Goal: Task Accomplishment & Management: Complete application form

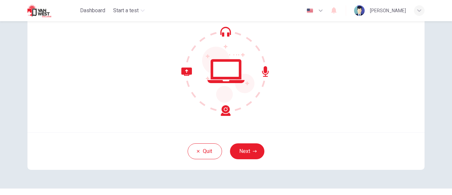
scroll to position [81, 0]
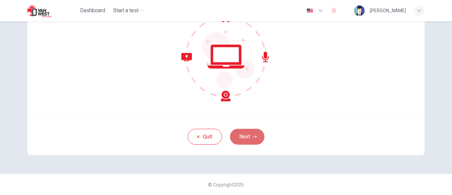
click at [243, 136] on button "Next" at bounding box center [247, 137] width 34 height 16
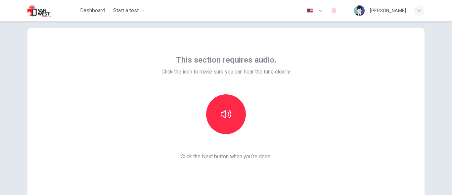
scroll to position [11, 0]
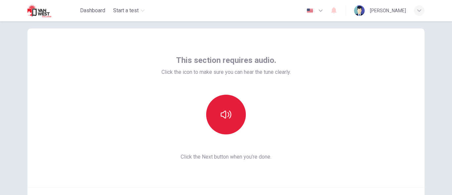
click at [219, 105] on button "button" at bounding box center [226, 115] width 40 height 40
click at [221, 116] on icon "button" at bounding box center [226, 114] width 11 height 11
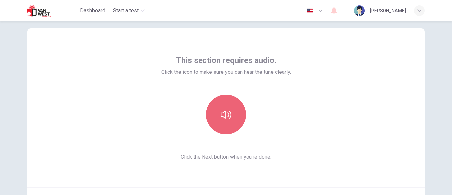
click at [221, 116] on icon "button" at bounding box center [226, 114] width 11 height 11
click at [221, 117] on icon "button" at bounding box center [226, 114] width 11 height 11
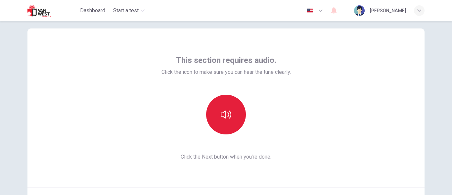
click at [221, 117] on icon "button" at bounding box center [226, 114] width 11 height 11
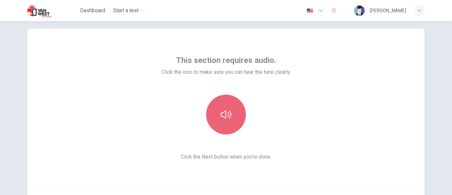
click at [216, 129] on button "button" at bounding box center [226, 115] width 40 height 40
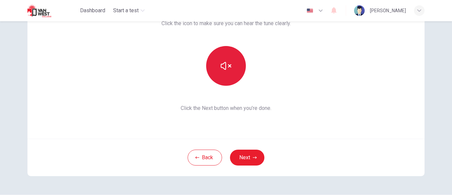
scroll to position [81, 0]
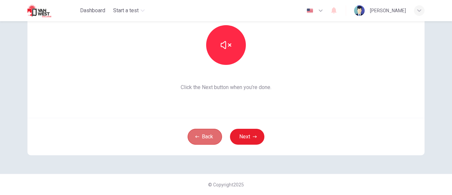
click at [210, 130] on button "Back" at bounding box center [205, 137] width 34 height 16
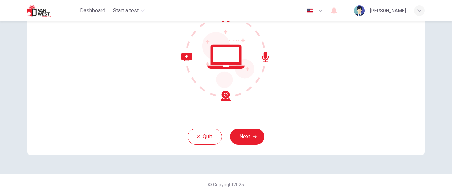
drag, startPoint x: 212, startPoint y: 140, endPoint x: 164, endPoint y: 58, distance: 95.7
click at [164, 58] on div at bounding box center [226, 56] width 157 height 89
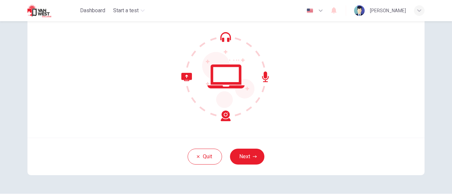
scroll to position [61, 0]
click at [248, 150] on button "Next" at bounding box center [247, 156] width 34 height 16
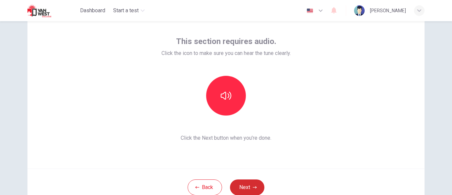
scroll to position [30, 0]
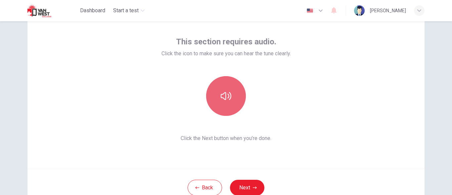
click at [224, 96] on icon "button" at bounding box center [226, 96] width 11 height 8
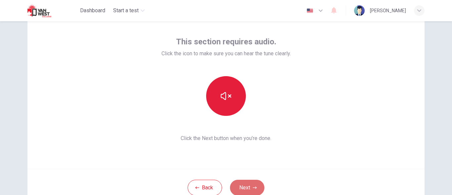
click at [256, 193] on button "Next" at bounding box center [247, 188] width 34 height 16
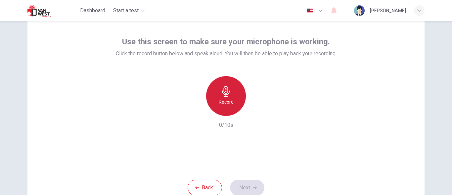
click at [222, 78] on div "Record" at bounding box center [226, 96] width 40 height 40
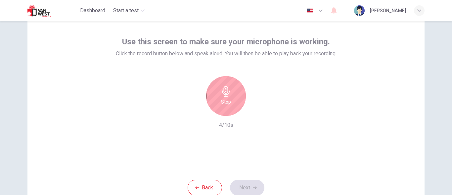
click at [222, 77] on div "Stop" at bounding box center [226, 96] width 40 height 40
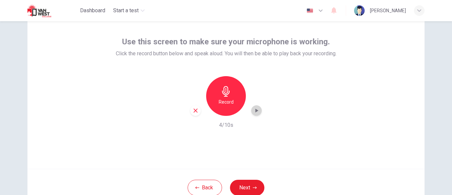
click at [256, 114] on icon "button" at bounding box center [256, 110] width 7 height 7
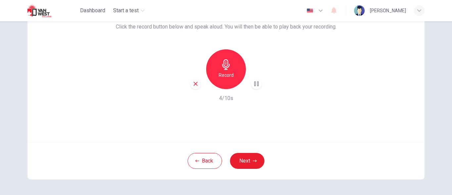
scroll to position [57, 0]
click at [243, 165] on button "Next" at bounding box center [247, 161] width 34 height 16
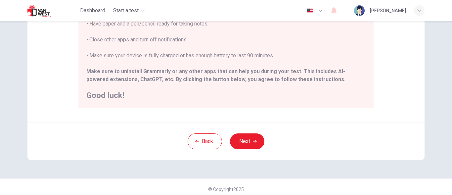
scroll to position [173, 0]
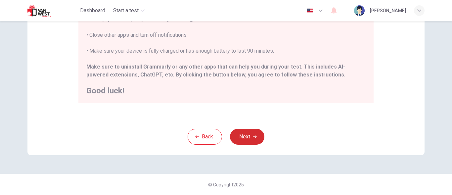
click at [247, 132] on button "Next" at bounding box center [247, 137] width 34 height 16
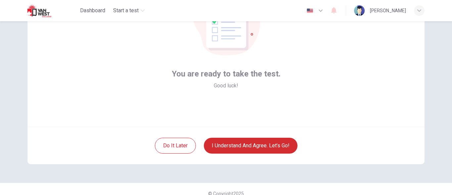
scroll to position [72, 0]
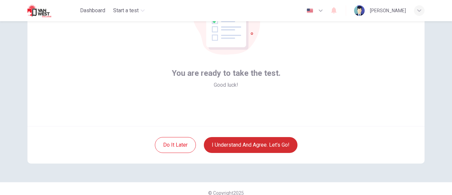
click at [246, 148] on button "I understand and agree. Let’s go!" at bounding box center [251, 145] width 94 height 16
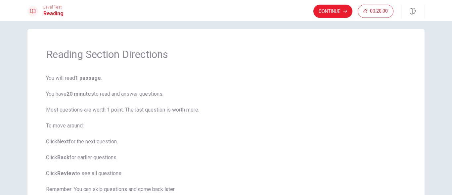
scroll to position [5, 0]
click at [334, 14] on button "Continue" at bounding box center [332, 11] width 39 height 13
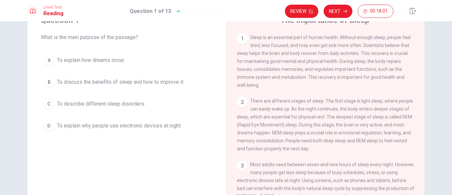
scroll to position [28, 0]
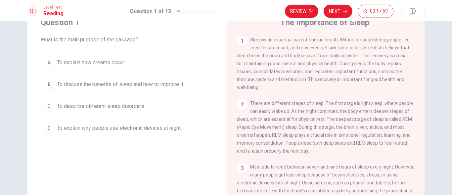
click at [44, 84] on div "B" at bounding box center [49, 84] width 11 height 11
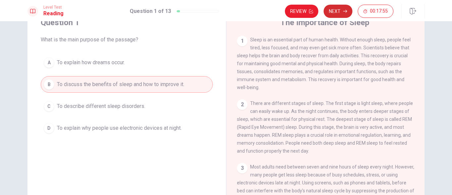
click at [332, 14] on button "Next" at bounding box center [338, 11] width 29 height 13
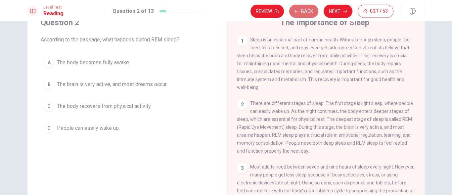
click at [300, 7] on button "Back" at bounding box center [303, 11] width 29 height 13
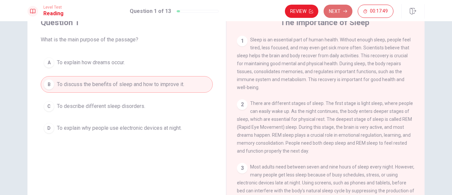
click at [331, 11] on button "Next" at bounding box center [338, 11] width 29 height 13
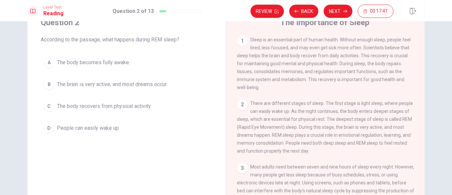
click at [281, 48] on span "Sleep is an essential part of human health. Without enough sleep, people feel t…" at bounding box center [324, 63] width 174 height 53
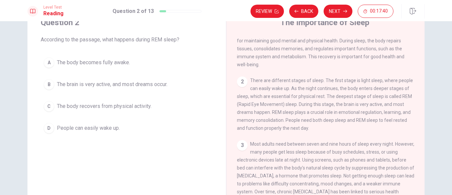
scroll to position [22, 0]
click at [48, 84] on div "B" at bounding box center [49, 84] width 11 height 11
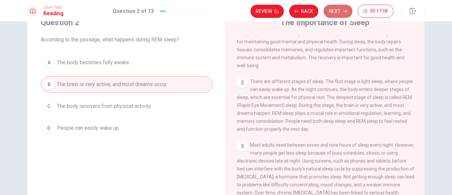
click at [337, 14] on button "Next" at bounding box center [338, 11] width 29 height 13
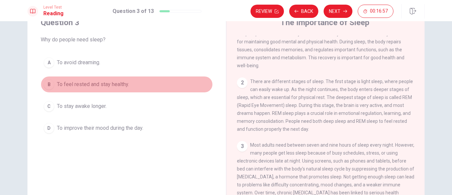
click at [46, 87] on div "B" at bounding box center [49, 84] width 11 height 11
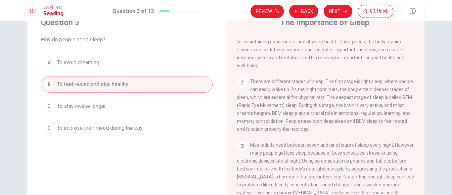
click at [55, 84] on button "B To feel rested and stay healthy." at bounding box center [127, 84] width 172 height 17
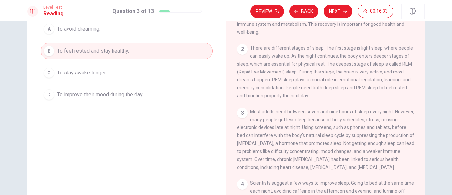
scroll to position [48, 0]
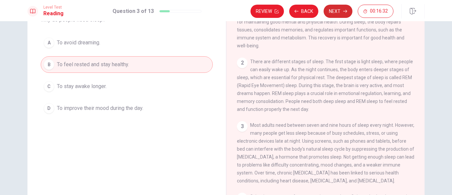
click at [334, 14] on button "Next" at bounding box center [338, 11] width 29 height 13
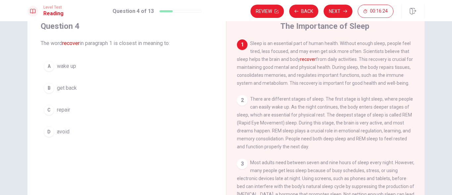
scroll to position [30, 0]
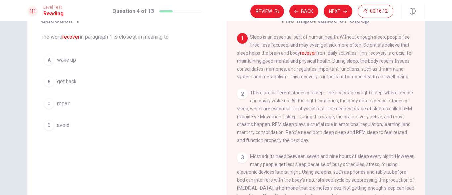
click at [47, 103] on div "C" at bounding box center [49, 103] width 11 height 11
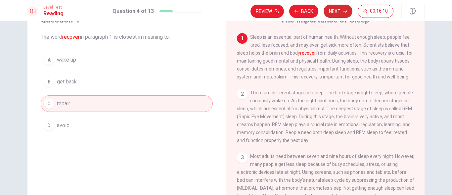
click at [338, 15] on button "Next" at bounding box center [338, 11] width 29 height 13
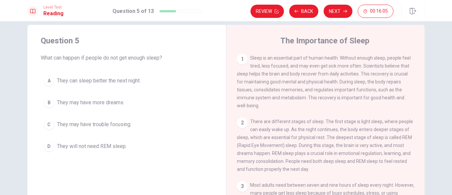
scroll to position [9, 0]
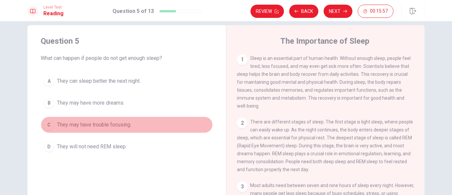
click at [50, 125] on div "C" at bounding box center [49, 124] width 11 height 11
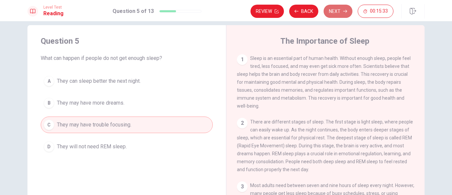
click at [332, 13] on button "Next" at bounding box center [338, 11] width 29 height 13
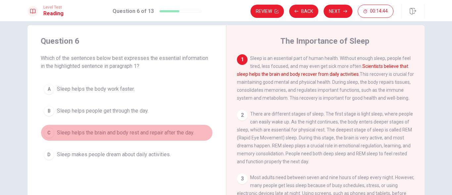
click at [45, 137] on div "C" at bounding box center [49, 132] width 11 height 11
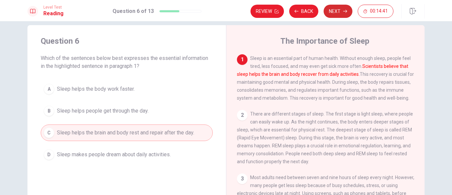
click at [345, 7] on button "Next" at bounding box center [338, 11] width 29 height 13
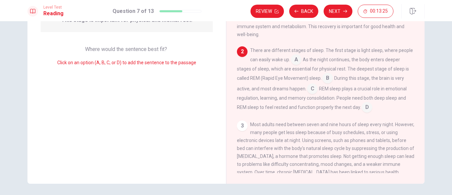
scroll to position [0, 0]
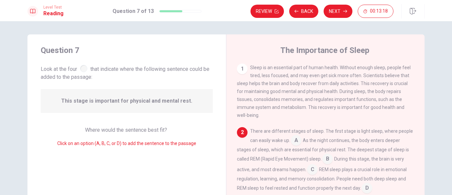
click at [83, 68] on div at bounding box center [83, 68] width 7 height 7
click at [184, 101] on span "This stage is important for physical and mental rest." at bounding box center [126, 101] width 131 height 8
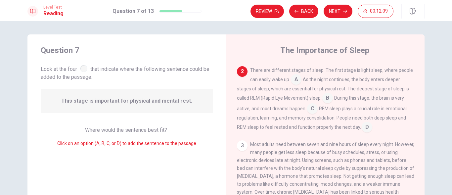
scroll to position [52, 0]
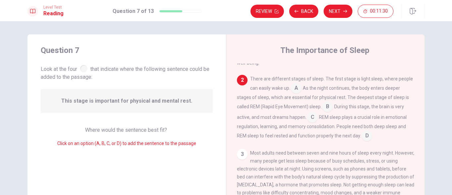
click at [315, 118] on input at bounding box center [312, 118] width 11 height 11
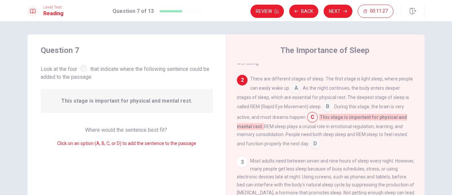
click at [311, 143] on input at bounding box center [315, 144] width 11 height 11
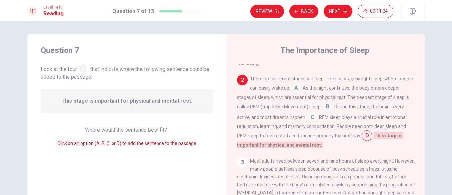
click at [315, 118] on input at bounding box center [312, 118] width 11 height 11
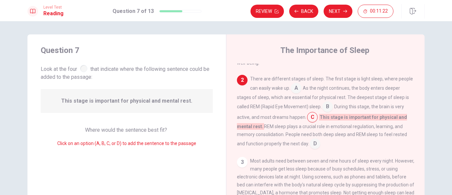
click at [324, 107] on input at bounding box center [327, 107] width 11 height 11
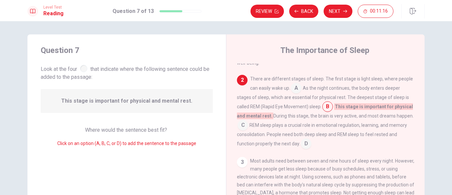
click at [297, 93] on input at bounding box center [296, 88] width 11 height 11
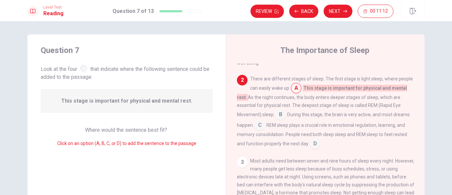
click at [316, 146] on input at bounding box center [315, 144] width 11 height 11
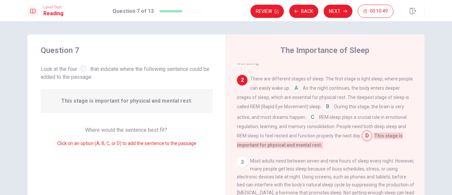
click at [311, 121] on input at bounding box center [312, 118] width 11 height 11
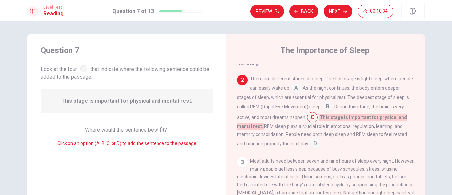
click at [316, 142] on input at bounding box center [315, 144] width 11 height 11
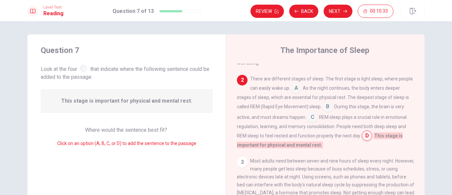
click at [316, 142] on div "There are different stages of sleep. The first stage is light sleep, where peop…" at bounding box center [325, 112] width 177 height 74
click at [315, 121] on input at bounding box center [312, 118] width 11 height 11
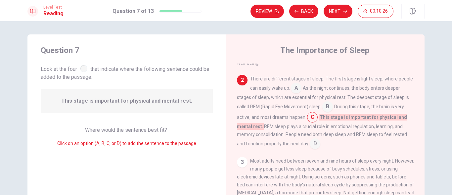
click at [313, 145] on input at bounding box center [315, 144] width 11 height 11
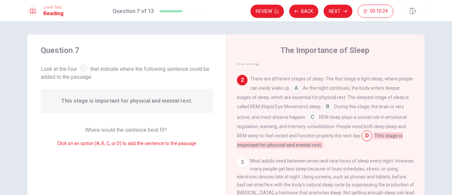
click at [322, 121] on span "REM sleep plays a crucial role in emotional regulation, learning, and memory co…" at bounding box center [322, 127] width 170 height 24
click at [312, 121] on input at bounding box center [312, 118] width 11 height 11
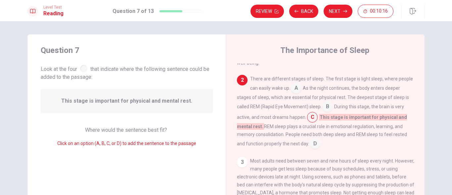
click at [313, 147] on input at bounding box center [315, 144] width 11 height 11
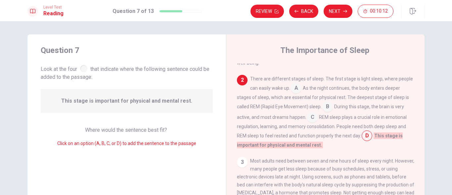
scroll to position [56, 0]
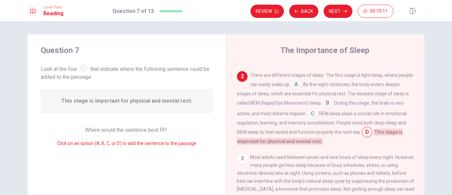
click at [309, 117] on input at bounding box center [312, 114] width 11 height 11
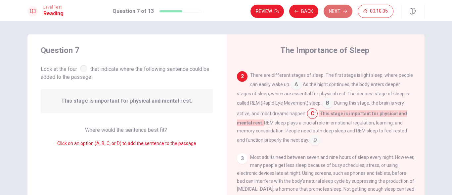
click at [329, 6] on button "Next" at bounding box center [338, 11] width 29 height 13
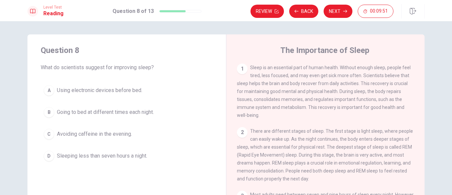
click at [44, 136] on div "C" at bounding box center [49, 134] width 11 height 11
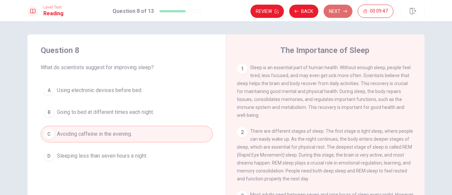
click at [326, 10] on button "Next" at bounding box center [338, 11] width 29 height 13
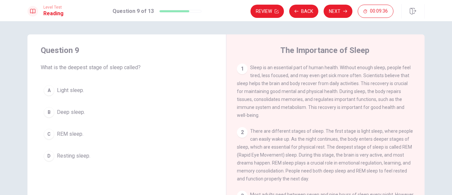
click at [49, 136] on div "C" at bounding box center [49, 134] width 11 height 11
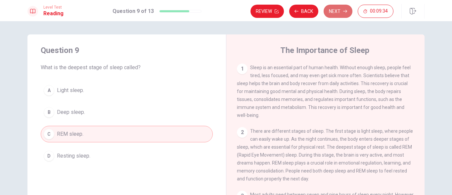
click at [340, 14] on button "Next" at bounding box center [338, 11] width 29 height 13
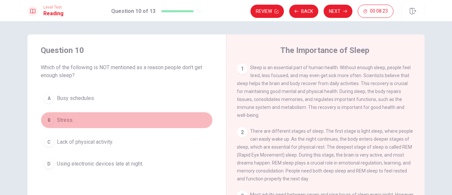
click at [52, 119] on div "B" at bounding box center [49, 120] width 11 height 11
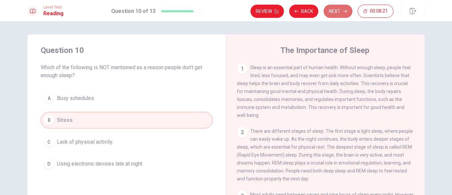
click at [340, 7] on button "Next" at bounding box center [338, 11] width 29 height 13
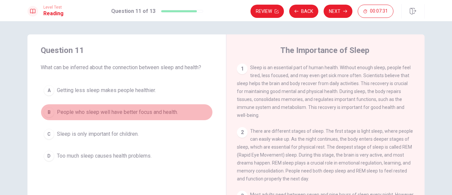
click at [48, 116] on div "B" at bounding box center [49, 112] width 11 height 11
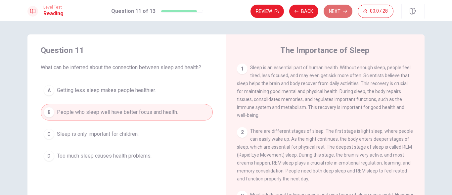
click at [336, 9] on button "Next" at bounding box center [338, 11] width 29 height 13
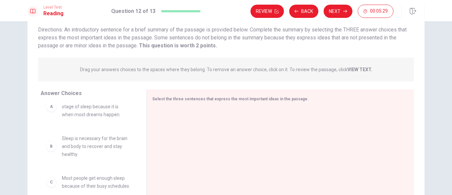
scroll to position [0, 0]
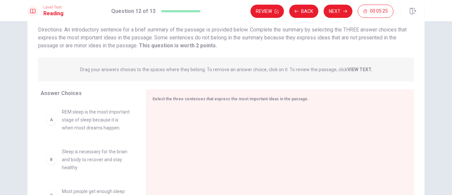
click at [53, 130] on div "A REM sleep is the most important stage of sleep because it is when most dreams…" at bounding box center [88, 120] width 85 height 24
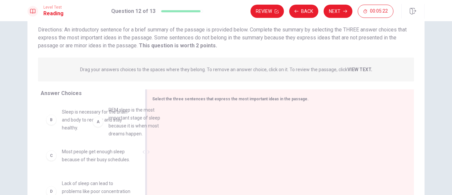
drag, startPoint x: 48, startPoint y: 126, endPoint x: 190, endPoint y: 117, distance: 141.6
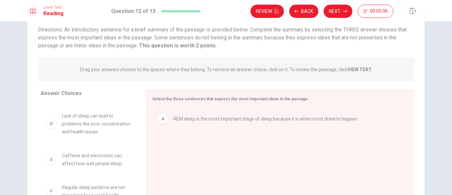
scroll to position [83, 0]
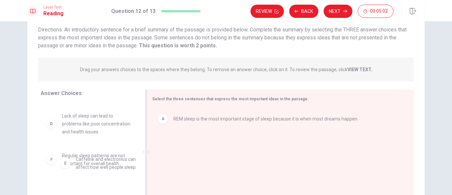
drag, startPoint x: 54, startPoint y: 163, endPoint x: 179, endPoint y: 167, distance: 125.1
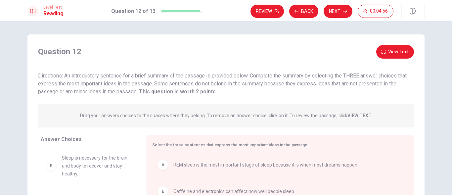
scroll to position [28, 0]
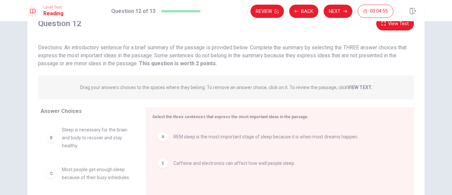
click at [52, 141] on div "B" at bounding box center [51, 137] width 11 height 11
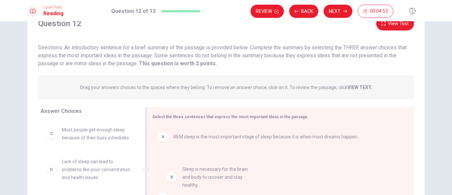
drag, startPoint x: 52, startPoint y: 141, endPoint x: 182, endPoint y: 191, distance: 139.3
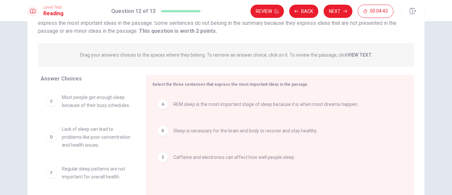
scroll to position [12, 0]
click at [331, 18] on button "Next" at bounding box center [338, 11] width 29 height 13
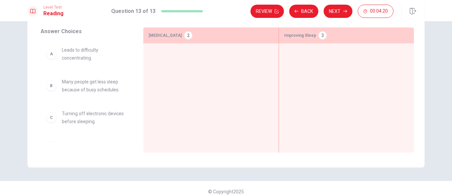
scroll to position [82, 0]
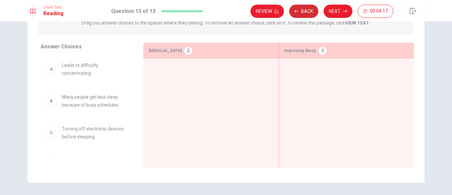
click at [304, 12] on button "Back" at bounding box center [303, 11] width 29 height 13
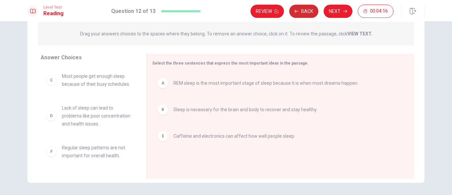
click at [304, 12] on button "Back" at bounding box center [303, 11] width 29 height 13
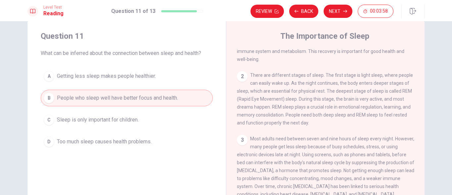
scroll to position [90, 0]
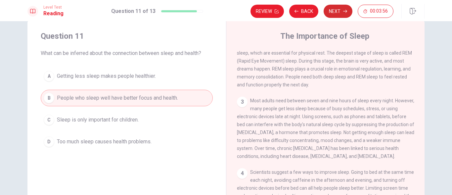
click at [346, 10] on icon "button" at bounding box center [345, 11] width 4 height 4
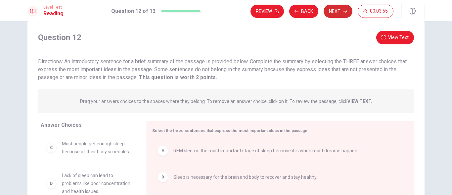
click at [346, 10] on icon "button" at bounding box center [345, 11] width 4 height 4
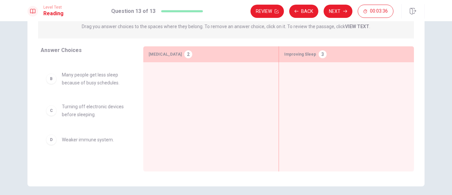
scroll to position [27, 0]
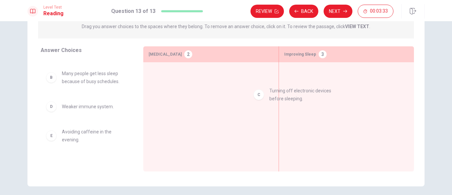
drag, startPoint x: 73, startPoint y: 114, endPoint x: 287, endPoint y: 100, distance: 214.0
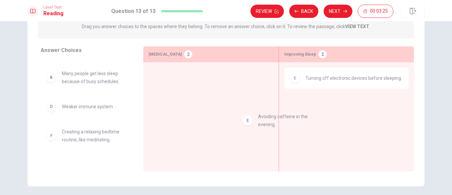
drag, startPoint x: 88, startPoint y: 134, endPoint x: 288, endPoint y: 118, distance: 200.5
drag, startPoint x: 80, startPoint y: 134, endPoint x: 300, endPoint y: 135, distance: 219.4
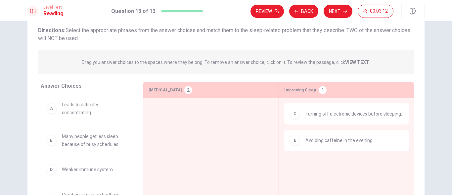
scroll to position [42, 0]
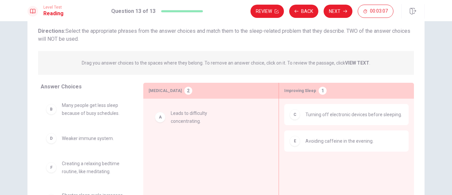
drag, startPoint x: 89, startPoint y: 108, endPoint x: 201, endPoint y: 117, distance: 112.8
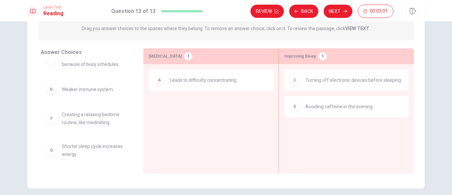
scroll to position [78, 0]
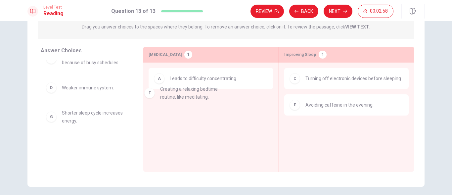
drag, startPoint x: 88, startPoint y: 122, endPoint x: 199, endPoint y: 104, distance: 111.7
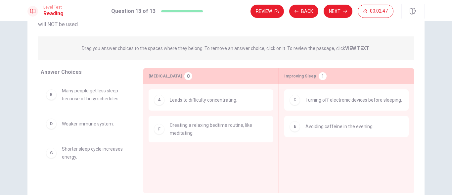
scroll to position [61, 0]
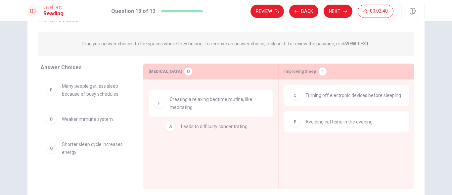
drag, startPoint x: 188, startPoint y: 94, endPoint x: 172, endPoint y: 128, distance: 37.6
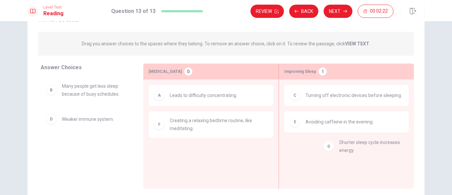
drag, startPoint x: 74, startPoint y: 149, endPoint x: 355, endPoint y: 145, distance: 281.0
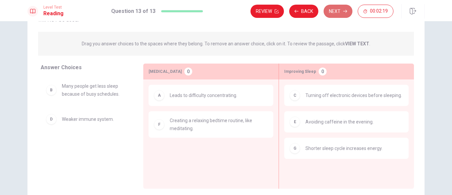
click at [335, 10] on button "Next" at bounding box center [338, 11] width 29 height 13
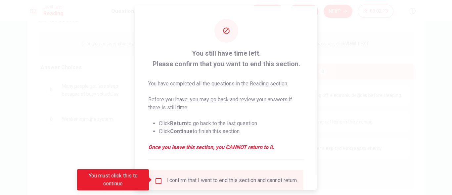
scroll to position [49, 0]
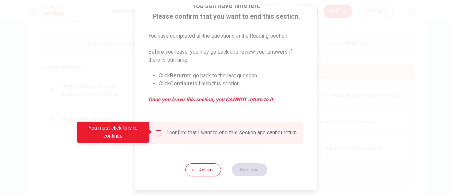
click at [161, 130] on input "You must click this to continue" at bounding box center [159, 133] width 8 height 8
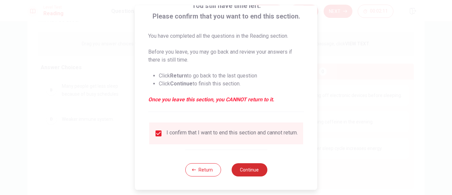
click at [252, 175] on button "Continue" at bounding box center [249, 169] width 36 height 13
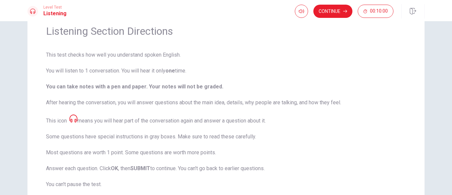
scroll to position [0, 0]
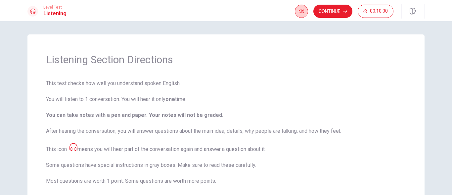
click at [297, 13] on button "button" at bounding box center [301, 11] width 13 height 13
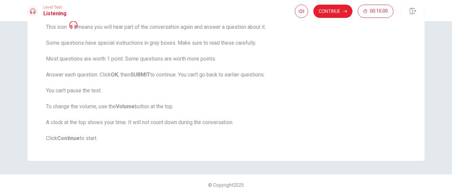
scroll to position [122, 0]
click at [323, 7] on button "Continue" at bounding box center [332, 11] width 39 height 13
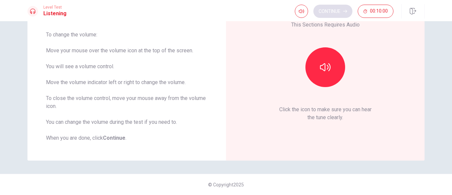
scroll to position [53, 0]
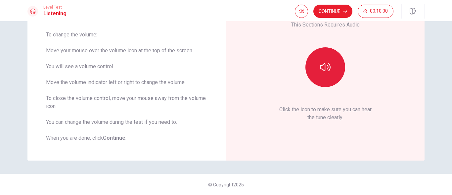
click at [320, 75] on button "button" at bounding box center [325, 67] width 40 height 40
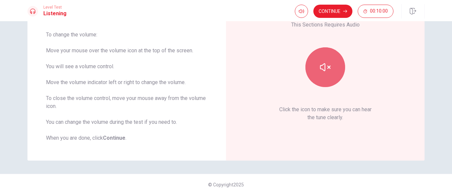
click at [320, 75] on button "button" at bounding box center [325, 67] width 40 height 40
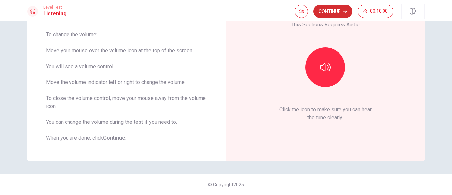
click at [340, 15] on button "Continue" at bounding box center [332, 11] width 39 height 13
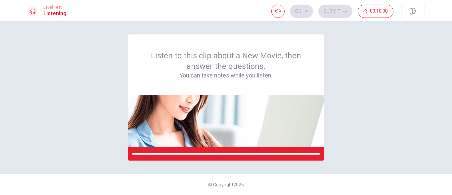
scroll to position [0, 0]
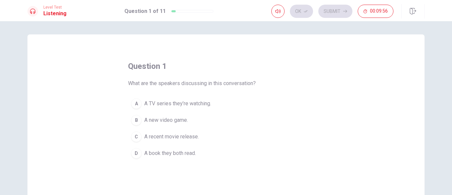
click at [135, 133] on div "C" at bounding box center [136, 136] width 11 height 11
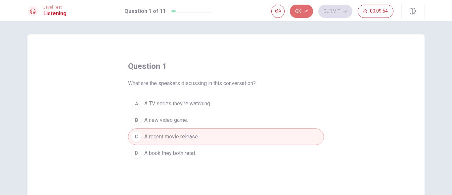
click at [303, 7] on button "Ok" at bounding box center [301, 11] width 23 height 13
click at [332, 15] on button "Submit" at bounding box center [335, 11] width 34 height 13
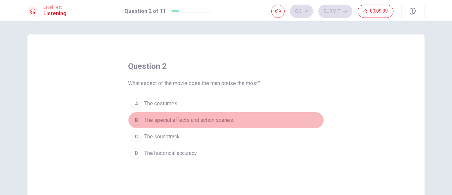
click at [140, 120] on div "B" at bounding box center [136, 120] width 11 height 11
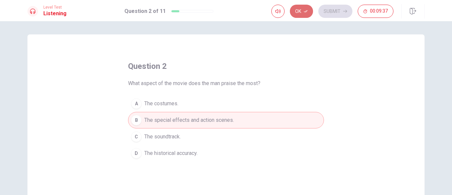
click at [298, 16] on button "Ok" at bounding box center [301, 11] width 23 height 13
click at [346, 16] on button "Submit" at bounding box center [335, 11] width 34 height 13
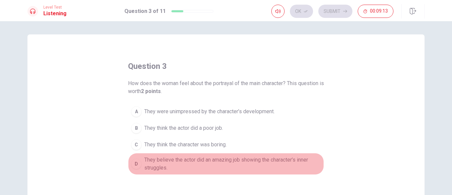
click at [134, 164] on div "D" at bounding box center [136, 164] width 11 height 11
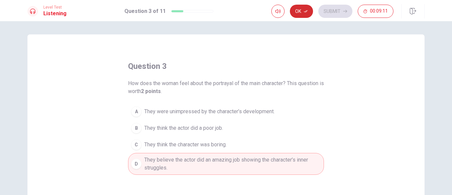
click at [306, 13] on icon "button" at bounding box center [306, 11] width 4 height 4
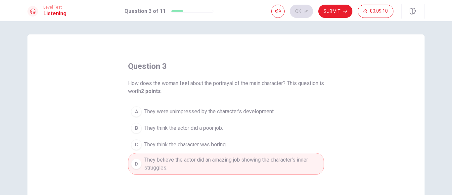
click at [339, 4] on div "Ok Submit 00:09:10" at bounding box center [347, 11] width 153 height 15
click at [339, 14] on button "Submit" at bounding box center [335, 11] width 34 height 13
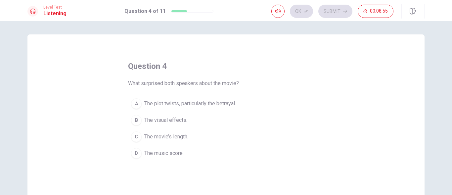
click at [138, 103] on div "A" at bounding box center [136, 103] width 11 height 11
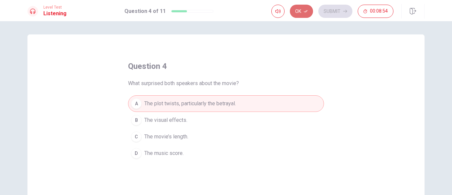
click at [299, 11] on button "Ok" at bounding box center [301, 11] width 23 height 13
click at [329, 6] on button "Submit" at bounding box center [335, 11] width 34 height 13
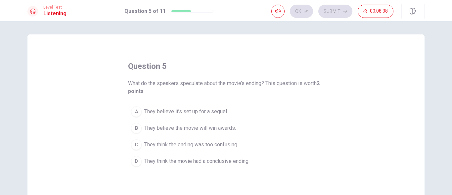
click at [136, 117] on div "A" at bounding box center [136, 111] width 11 height 11
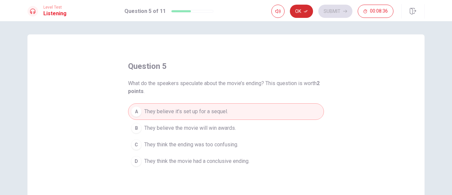
click at [306, 10] on icon "button" at bounding box center [306, 11] width 4 height 4
click at [337, 11] on button "Submit" at bounding box center [335, 11] width 34 height 13
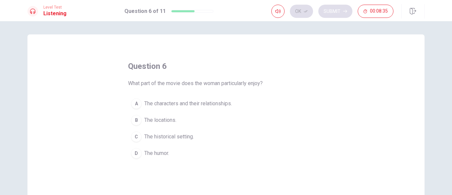
click at [337, 11] on div "Ok Submit 00:08:35" at bounding box center [332, 11] width 122 height 13
click at [133, 107] on div "A" at bounding box center [136, 103] width 11 height 11
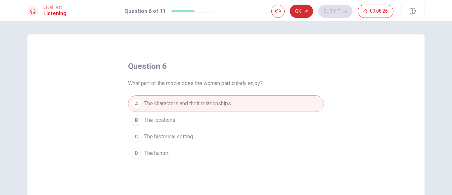
click at [305, 10] on icon "button" at bounding box center [306, 11] width 4 height 4
click at [342, 10] on button "Submit" at bounding box center [335, 11] width 34 height 13
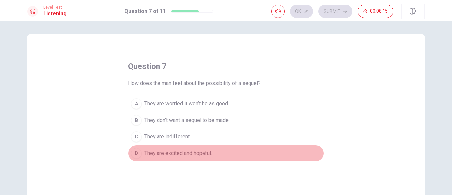
click at [132, 152] on div "D" at bounding box center [136, 153] width 11 height 11
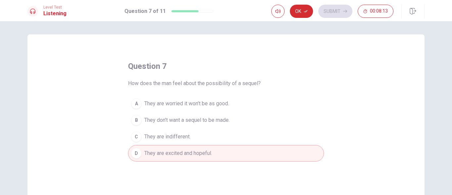
click at [294, 15] on button "Ok" at bounding box center [301, 11] width 23 height 13
click at [327, 10] on button "Submit" at bounding box center [335, 11] width 34 height 13
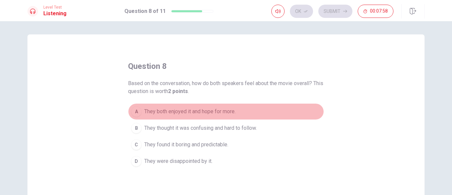
click at [138, 110] on div "A" at bounding box center [136, 111] width 11 height 11
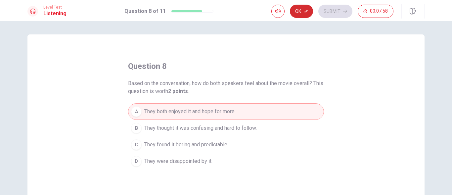
click at [309, 12] on button "Ok" at bounding box center [301, 11] width 23 height 13
click at [344, 9] on button "Submit" at bounding box center [335, 11] width 34 height 13
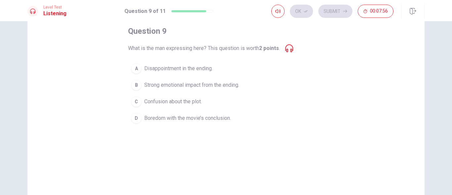
scroll to position [31, 0]
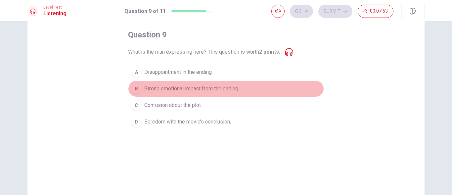
click at [139, 89] on div "B" at bounding box center [136, 88] width 11 height 11
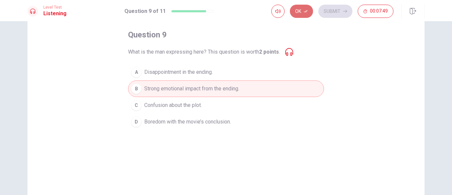
click at [297, 14] on button "Ok" at bounding box center [301, 11] width 23 height 13
click at [338, 10] on button "Submit" at bounding box center [335, 11] width 34 height 13
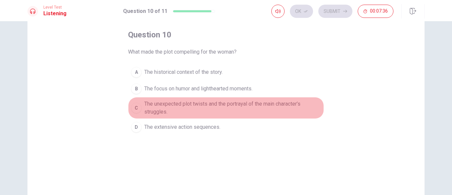
click at [137, 106] on div "C" at bounding box center [136, 108] width 11 height 11
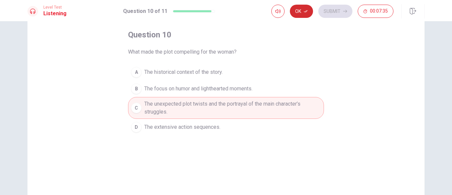
click at [296, 9] on button "Ok" at bounding box center [301, 11] width 23 height 13
click at [342, 5] on button "Submit" at bounding box center [335, 11] width 34 height 13
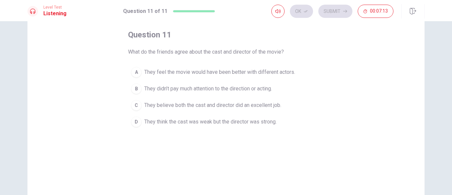
click at [139, 104] on div "C" at bounding box center [136, 105] width 11 height 11
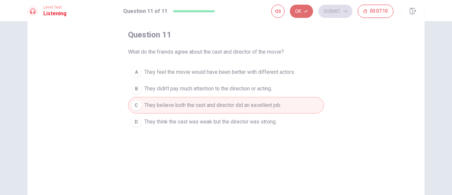
click at [310, 11] on button "Ok" at bounding box center [301, 11] width 23 height 13
click at [329, 13] on button "Submit" at bounding box center [335, 11] width 34 height 13
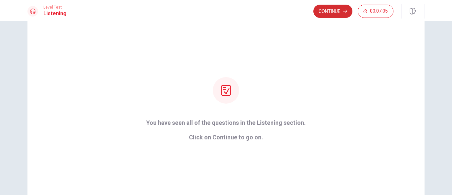
click at [321, 14] on button "Continue" at bounding box center [332, 11] width 39 height 13
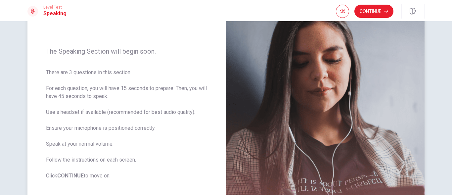
scroll to position [65, 0]
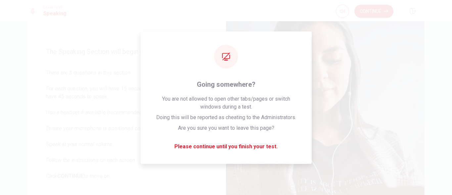
click at [379, 10] on button "Continue" at bounding box center [373, 11] width 39 height 13
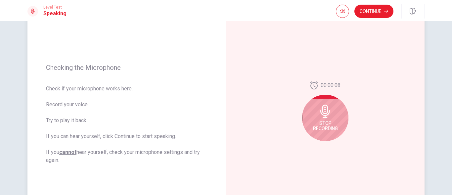
click at [322, 109] on icon at bounding box center [325, 111] width 13 height 13
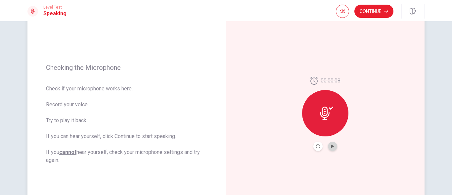
click at [333, 150] on button "Play Audio" at bounding box center [332, 146] width 9 height 9
click at [313, 147] on button "Record Again" at bounding box center [317, 146] width 9 height 9
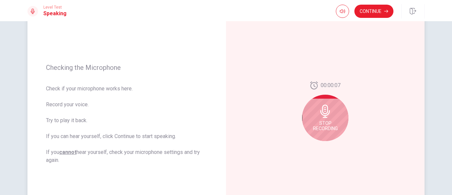
click at [331, 110] on div "Stop Recording" at bounding box center [325, 118] width 46 height 46
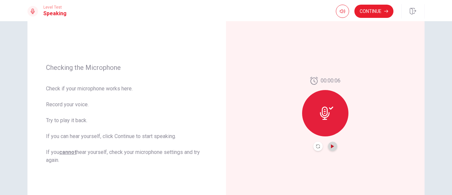
click at [331, 146] on icon "Play Audio" at bounding box center [332, 146] width 3 height 4
click at [361, 18] on button "Continue" at bounding box center [373, 11] width 39 height 13
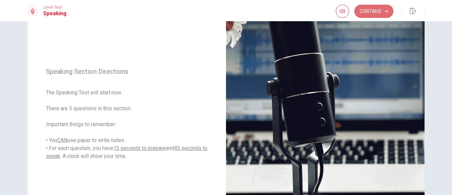
click at [360, 6] on button "Continue" at bounding box center [373, 11] width 39 height 13
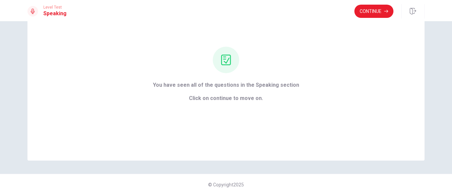
scroll to position [46, 0]
click at [362, 8] on button "Continue" at bounding box center [373, 11] width 39 height 13
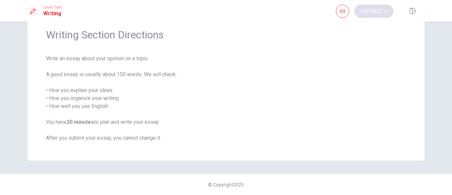
scroll to position [25, 0]
click at [362, 8] on button "Continue" at bounding box center [373, 11] width 39 height 13
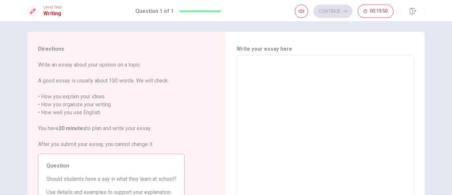
scroll to position [0, 0]
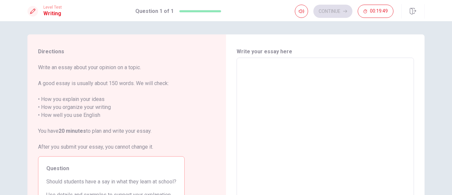
click at [310, 64] on textarea at bounding box center [325, 149] width 168 height 172
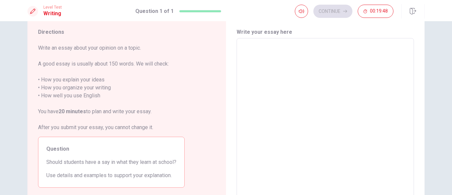
scroll to position [20, 0]
type textarea "i"
type textarea "x"
type textarea "i t"
type textarea "x"
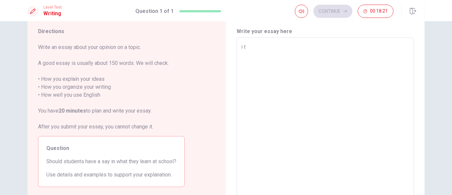
type textarea "i th"
type textarea "x"
type textarea "i thi"
type textarea "x"
type textarea "i thin"
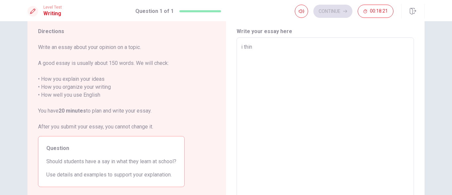
type textarea "x"
type textarea "i think"
type textarea "x"
type textarea "i thinkspo"
type textarea "x"
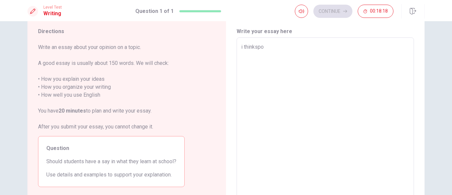
type textarea "i thinksp"
type textarea "x"
type textarea "i thinks"
type textarea "x"
type textarea "i think"
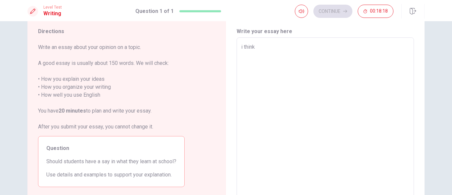
type textarea "x"
type textarea "i thin"
type textarea "x"
type textarea "i think"
type textarea "x"
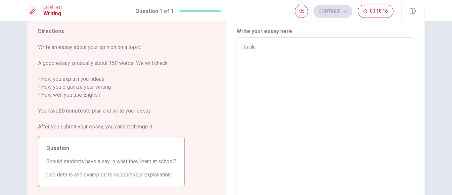
type textarea "i think s"
type textarea "x"
type textarea "i think so"
type textarea "x"
type textarea "i think so"
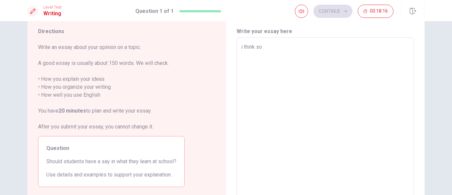
type textarea "x"
type textarea "i think so b"
type textarea "x"
type textarea "i think so be"
type textarea "x"
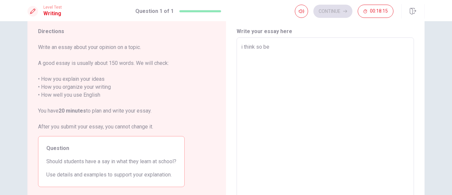
type textarea "i think so bec"
type textarea "x"
type textarea "i think so beca"
type textarea "x"
type textarea "i think so becaus"
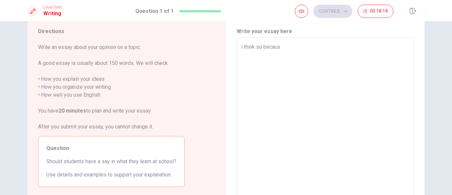
type textarea "x"
type textarea "i think so because"
type textarea "x"
type textarea "i think so because"
type textarea "x"
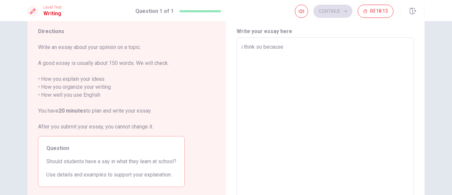
type textarea "i think so because i"
type textarea "x"
type textarea "i think so because if"
type textarea "x"
type textarea "i think so because if"
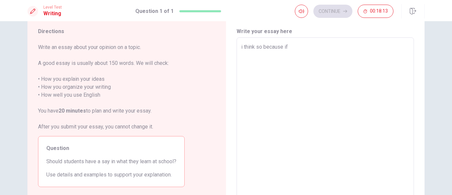
type textarea "x"
type textarea "i think so because if t"
type textarea "x"
type textarea "i think so because if th"
type textarea "x"
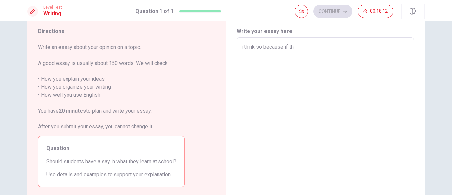
type textarea "i think so because if the"
type textarea "x"
type textarea "i think so because if they"
type textarea "x"
type textarea "i think so because if they"
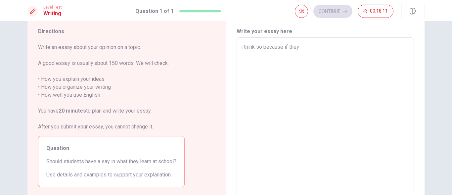
type textarea "x"
type textarea "i think so because if they ha"
type textarea "x"
type textarea "i think so because if they hav"
type textarea "x"
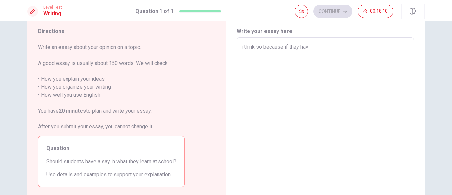
type textarea "i think so because if they have"
type textarea "x"
type textarea "i think so because if they have"
type textarea "x"
type textarea "i think so because if they have s"
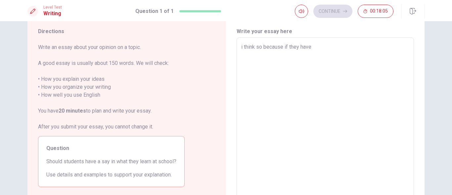
type textarea "x"
type textarea "i think so because if they have so"
type textarea "x"
type textarea "i think so because if they have soem"
type textarea "x"
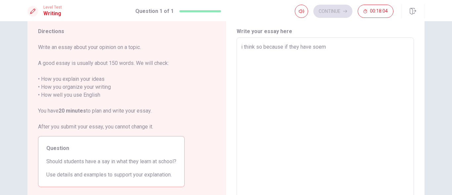
type textarea "i think so because if they have soe"
type textarea "x"
type textarea "i think so because if they have so"
type textarea "x"
type textarea "i think so because if they have som"
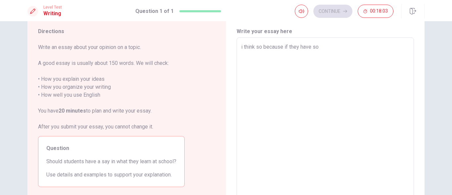
type textarea "x"
type textarea "i think so because if they have some"
type textarea "x"
type textarea "i think so because if they have somet"
type textarea "x"
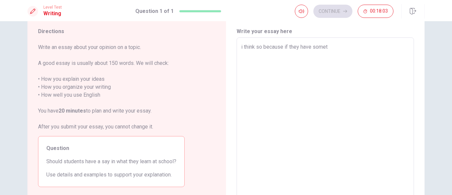
type textarea "i think so because if they have someth"
type textarea "x"
type textarea "i think so because if they have somethi"
type textarea "x"
type textarea "i think so because if they have something"
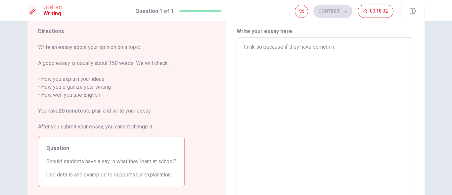
type textarea "x"
type textarea "i think so because if they have something"
type textarea "x"
type textarea "i think so because if they have something to"
type textarea "x"
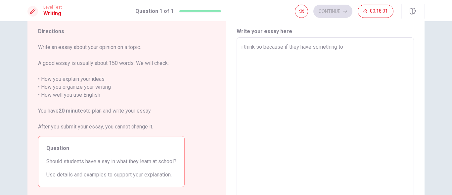
type textarea "i think so because if they have something to s"
type textarea "x"
type textarea "i think so because if they have something to sag"
type textarea "x"
type textarea "i think so because if they have something to sa"
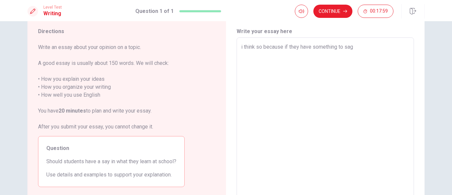
type textarea "x"
type textarea "i think so because if they have something to say"
type textarea "x"
type textarea "i think so because if they have something to say"
type textarea "x"
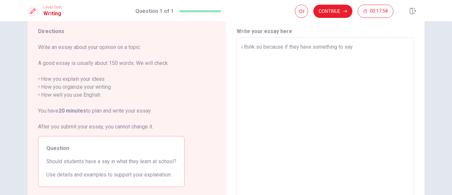
type textarea "i think so because if they have something to say o"
type textarea "x"
type textarea "i think so because if they have something to say or"
type textarea "x"
type textarea "i think so because if they have something to say or"
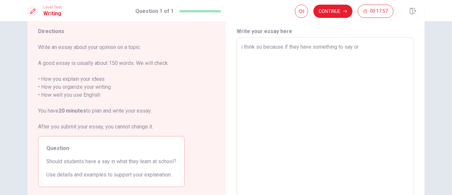
type textarea "x"
type textarea "i think so because if they have something to say or a"
type textarea "x"
type textarea "i think so because if they have something to say or a"
type textarea "x"
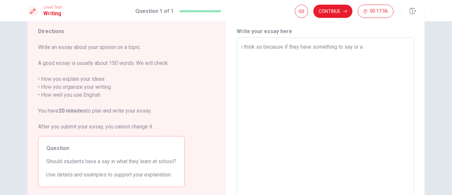
type textarea "i think so because if they have something to say or a o"
type textarea "x"
type textarea "i think so because if they have something to say or a op"
type textarea "x"
type textarea "i think so because if they have something to say or a opi"
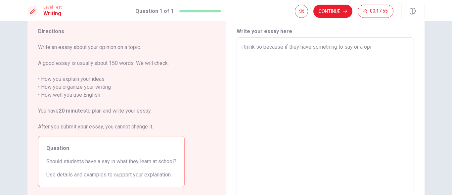
type textarea "x"
type textarea "i think so because if they have something to say or a opin"
type textarea "x"
type textarea "i think so because if they have something to say or a opinio"
type textarea "x"
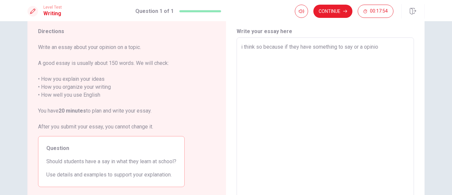
type textarea "i think so because if they have something to say or a opinion"
type textarea "x"
type textarea "i think so because if they have something to say or a opinion"
type textarea "x"
type textarea "i think so because if they have something to say or a opinion t"
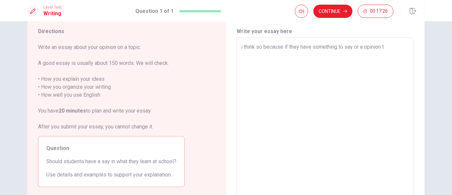
type textarea "x"
type textarea "i think so because if they have something to say or a opinion th"
type textarea "x"
type textarea "i think so because if they have something to say or a opinion the"
type textarea "x"
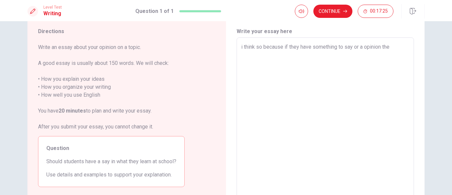
type textarea "i think so because if they have something to say or a opinion the"
type textarea "x"
type textarea "i think so because if they have something to say or a opinion the s"
type textarea "x"
type textarea "i think so because if they have something to say or a opinion the sc"
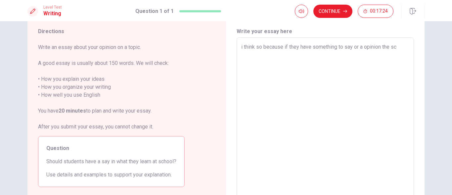
type textarea "x"
type textarea "i think so because if they have something to say or a opinion the scg"
type textarea "x"
type textarea "i think so because if they have something to say or a opinion the sc"
type textarea "x"
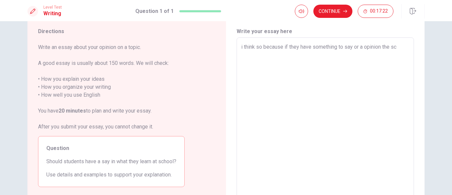
type textarea "i think so because if they have something to say or a opinion the sch"
type textarea "x"
type textarea "i think so because if they have something to say or a opinion the scho"
type textarea "x"
type textarea "i think so because if they have something to say or a opinion the schoo"
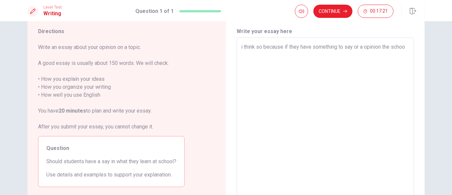
type textarea "x"
type textarea "i think so because if they have something to say or a opinion the school"
type textarea "x"
type textarea "i think so because if they have something to say or a opinion the schoolh"
type textarea "x"
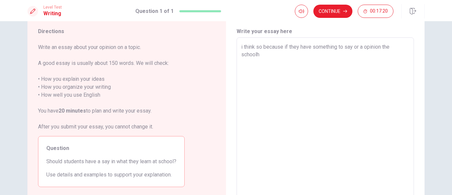
type textarea "i think so because if they have something to say or a opinion the schoolha"
type textarea "x"
type textarea "i think so because if they have something to say or a opinion the schoolhas"
type textarea "x"
type textarea "i think so because if they have something to say or a opinion the schoolhas t"
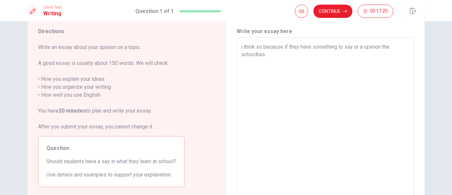
type textarea "x"
type textarea "i think so because if they have something to say or a opinion the schoolhas to"
type textarea "x"
type textarea "i think so because if they have something to say or a opinion the schoolhas to"
type textarea "x"
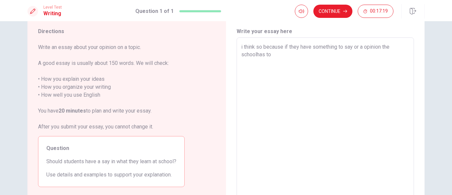
type textarea "i think so because if they have something to say or a opinion the schoolhas to b"
type textarea "x"
type textarea "i think so because if they have something to say or a opinion the schoolhas to …"
type textarea "x"
type textarea "i think so because if they have something to say or a opinion the schoolhas to …"
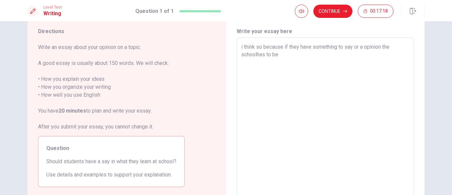
type textarea "x"
type textarea "i think so because if they have something to say or a opinion the schoolhas to …"
type textarea "x"
type textarea "i think so because if they have something to say or a opinion the schoolhas to …"
type textarea "x"
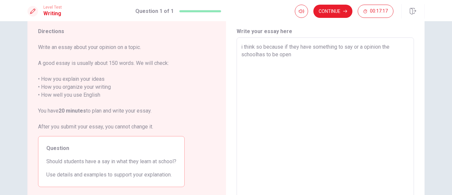
type textarea "i think so because if they have something to say or a opinion the schoolhas to …"
type textarea "x"
type textarea "i think so because if they have something to say or a opinion the schoolhas to …"
type textarea "x"
type textarea "i think so because if they have something to say or a opinion the schoolhas to …"
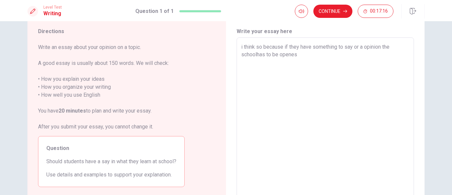
type textarea "x"
type textarea "i think so because if they have something to say or a opinion the schoolhas to …"
type textarea "x"
type textarea "i think so because if they have something to say or a opinion the schoolhas to …"
type textarea "x"
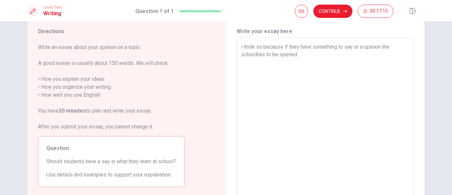
type textarea "i think so because if they have something to say or a opinion the schoolhas to …"
type textarea "x"
click at [255, 57] on textarea "i think so because if they have something to say or a opinion the schoolhas to …" at bounding box center [325, 129] width 168 height 172
type textarea "i think so because if they have something to say or a opinion the school has to…"
click at [308, 59] on textarea "i think so because if they have something to say or a opinion the school has to…" at bounding box center [325, 129] width 168 height 172
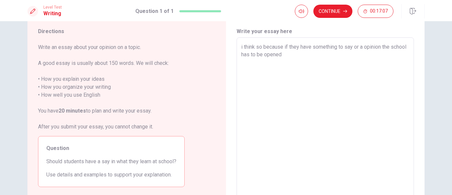
type textarea "x"
type textarea "i think so because if they have something to say or a opinion the school has to…"
type textarea "x"
type textarea "i think so because if they have something to say or a opinion the school has to…"
type textarea "x"
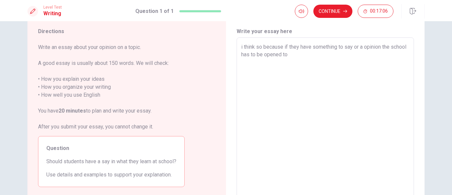
type textarea "i think so because if they have something to say or a opinion the school has to…"
type textarea "x"
type textarea "i think so because if they have something to say or a opinion the school has to…"
type textarea "x"
type textarea "i think so because if they have something to say or a opinion the school has to…"
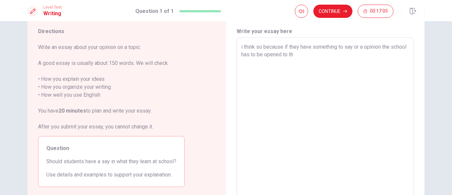
type textarea "x"
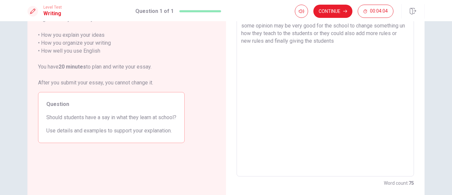
scroll to position [64, 0]
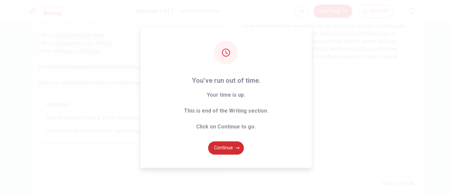
click at [225, 151] on button "Continue" at bounding box center [226, 147] width 36 height 13
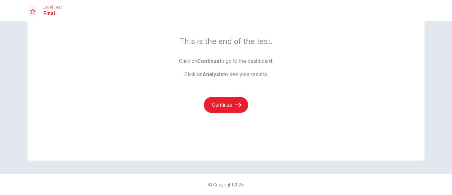
scroll to position [46, 0]
click at [231, 108] on button "Continue" at bounding box center [226, 105] width 44 height 16
